Goal: Information Seeking & Learning: Learn about a topic

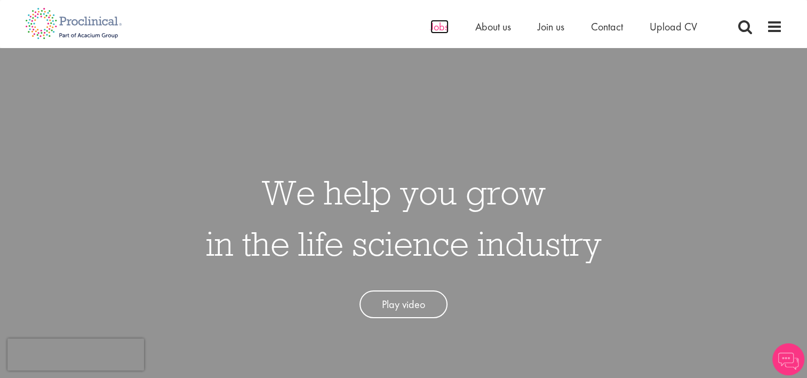
click at [436, 27] on span "Jobs" at bounding box center [440, 27] width 18 height 14
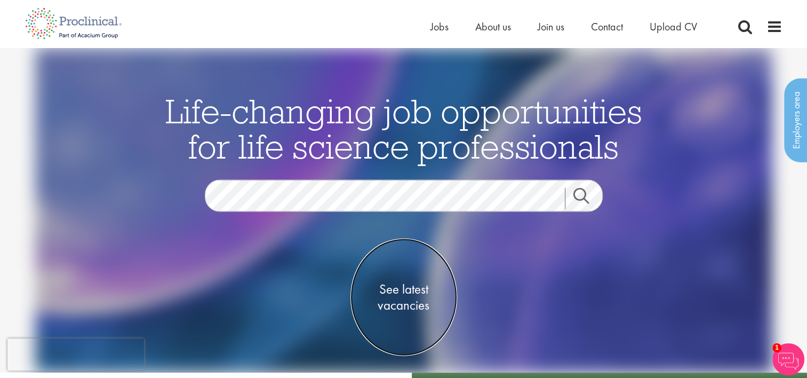
click at [400, 293] on span "See latest vacancies" at bounding box center [404, 297] width 107 height 32
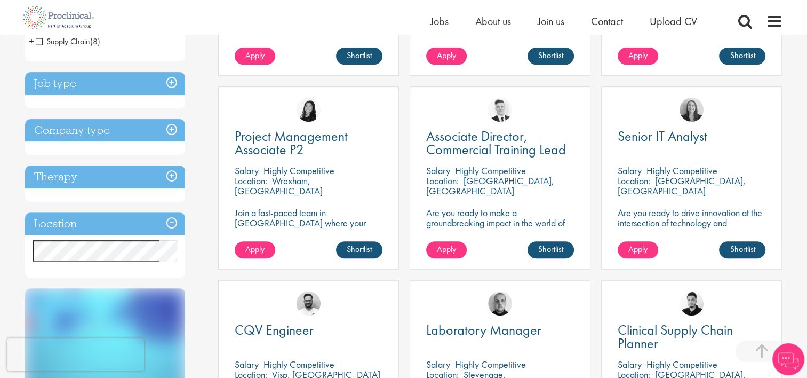
scroll to position [427, 0]
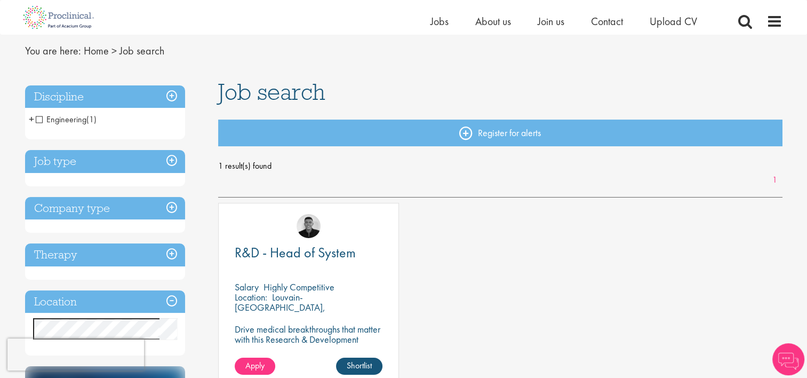
scroll to position [53, 0]
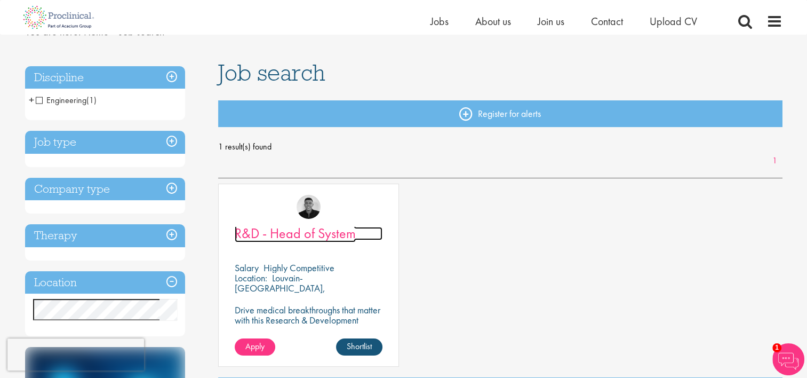
click at [301, 231] on span "R&D - Head of System" at bounding box center [295, 233] width 121 height 18
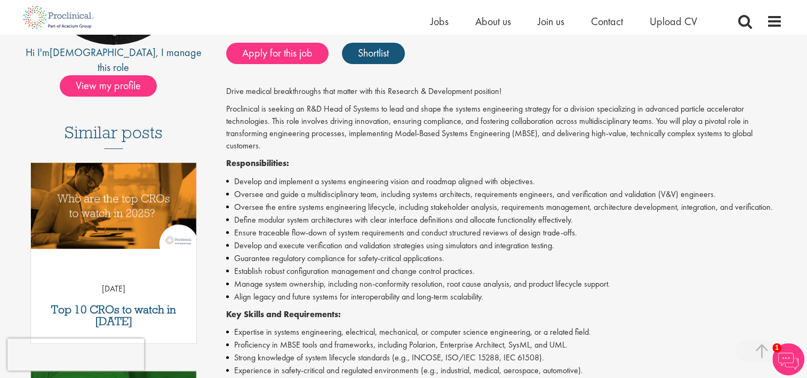
scroll to position [160, 0]
